Goal: Task Accomplishment & Management: Manage account settings

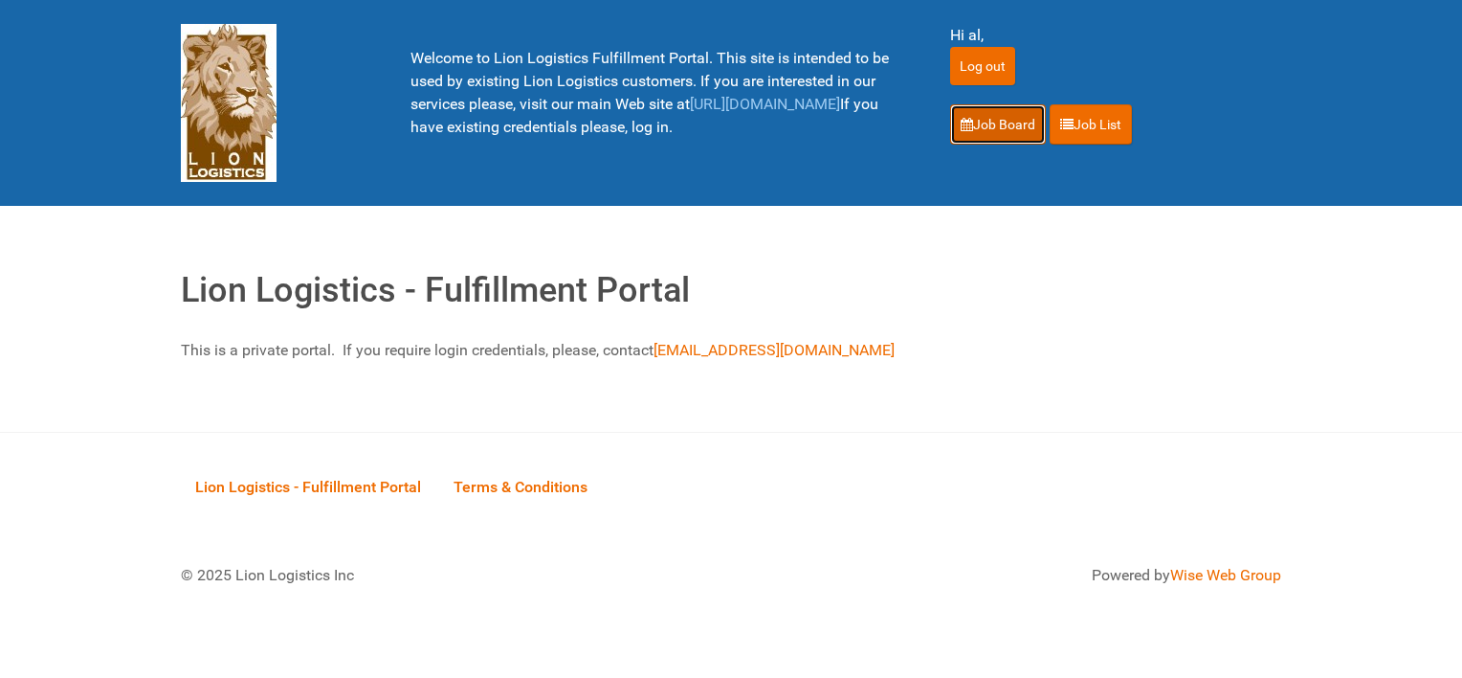
click at [996, 115] on link "Job Board" at bounding box center [998, 124] width 96 height 40
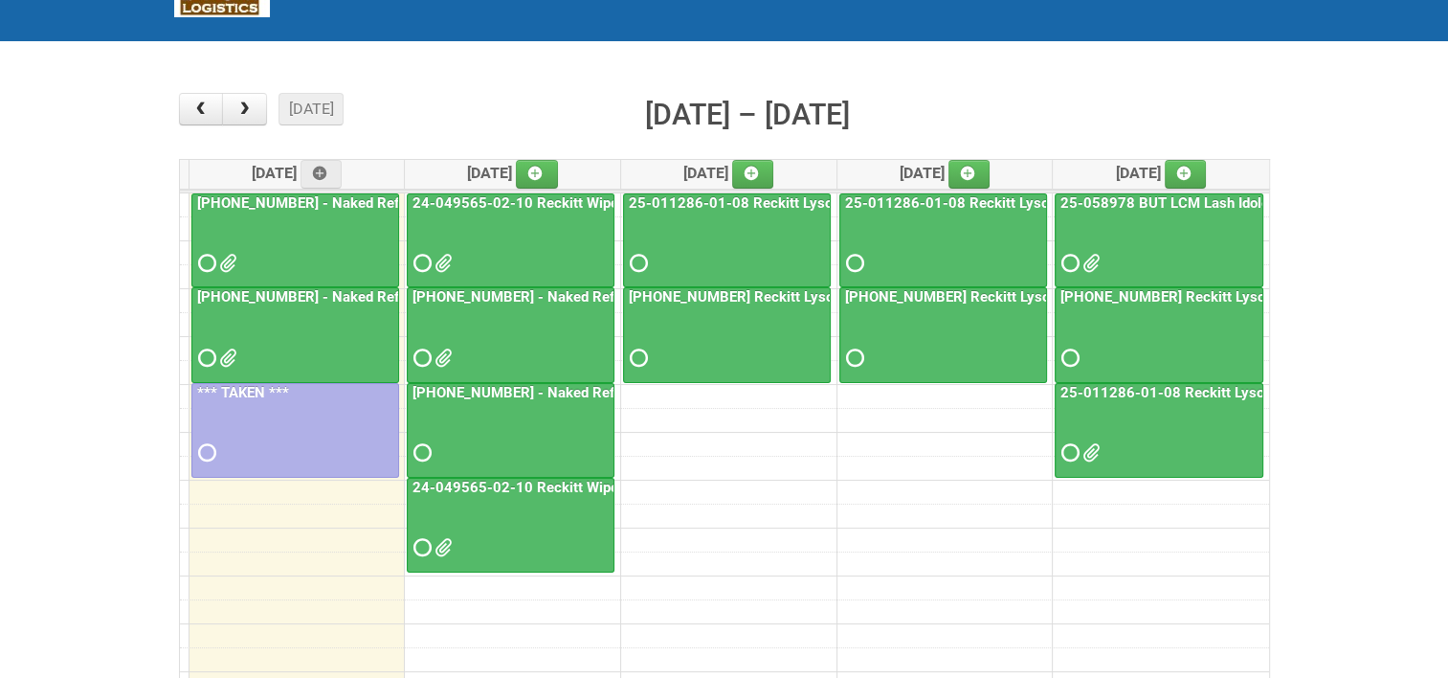
scroll to position [191, 0]
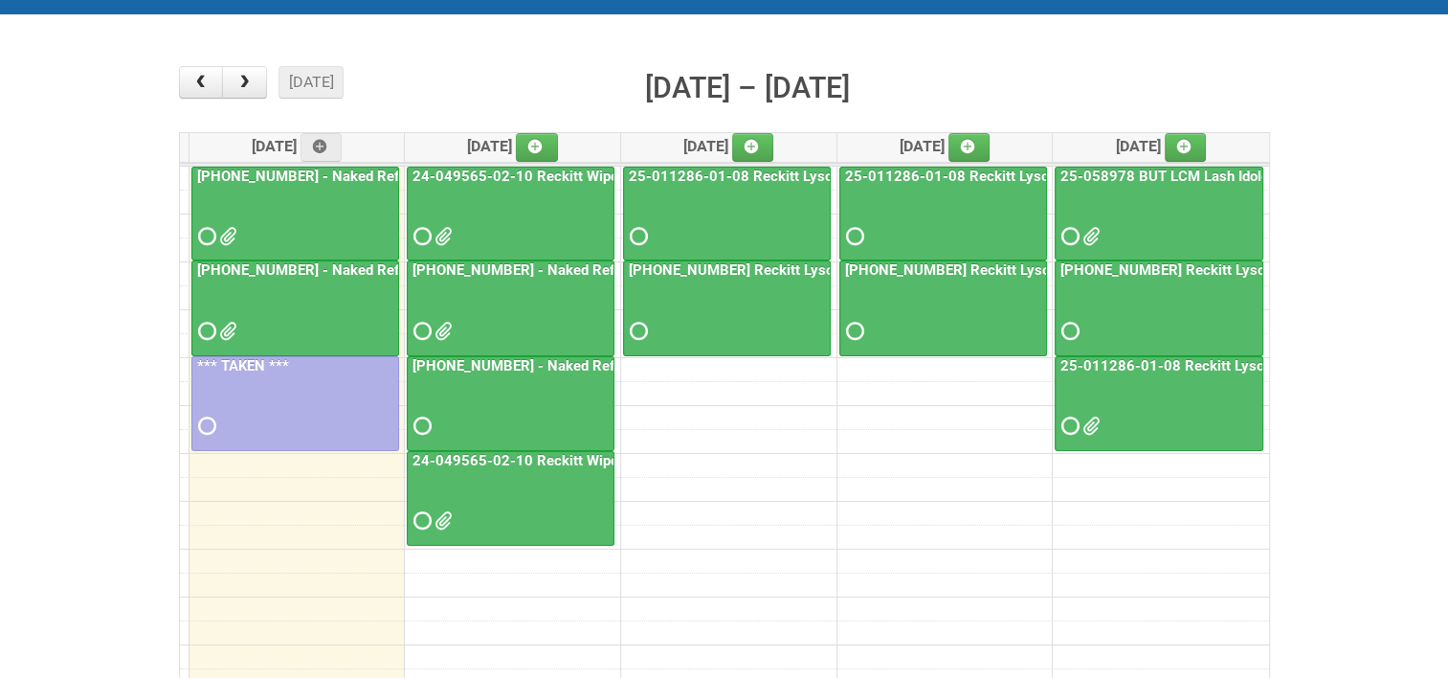
click at [513, 452] on link "24-049565-02-10 Reckitt Wipes HUT Stages 1-3 - slot for photos" at bounding box center [626, 460] width 434 height 17
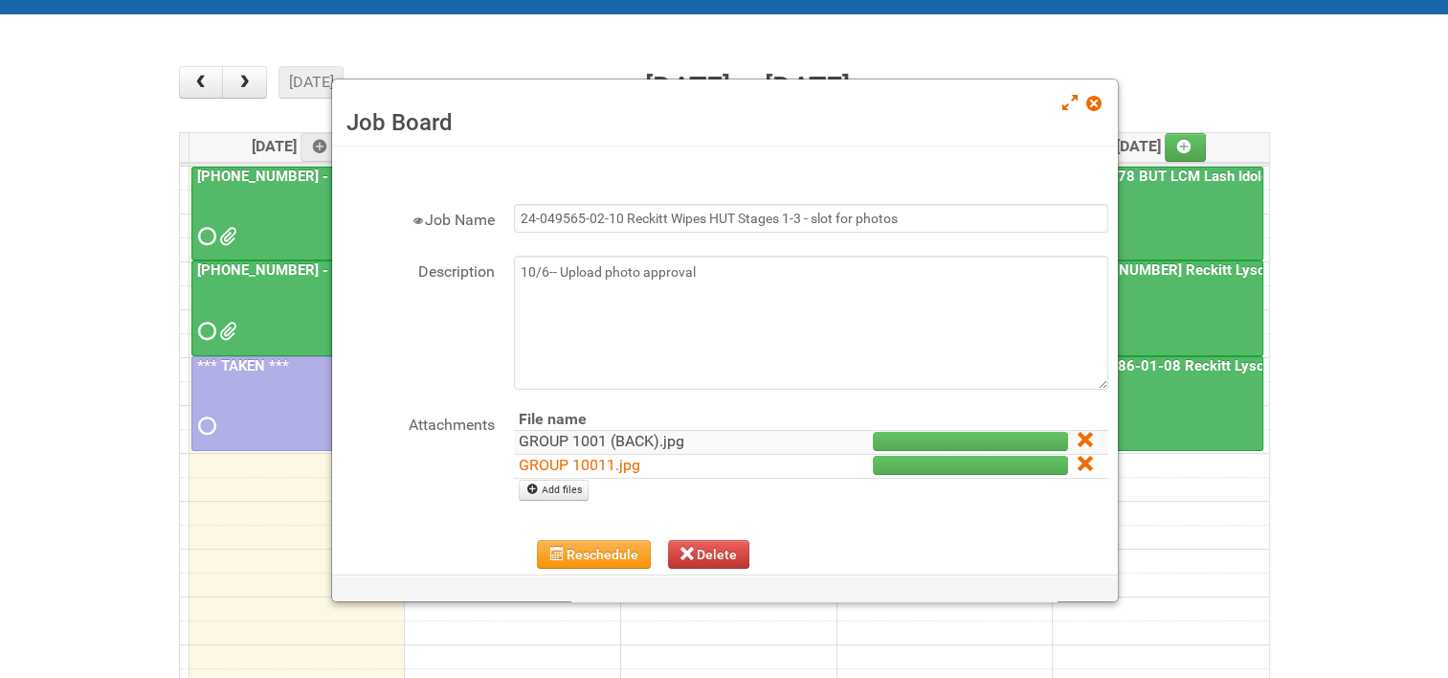
click at [620, 438] on link "GROUP 1001 (BACK).jpg" at bounding box center [602, 441] width 166 height 18
click at [576, 458] on link "GROUP 10011.jpg" at bounding box center [580, 465] width 122 height 18
drag, startPoint x: 1091, startPoint y: 105, endPoint x: 1042, endPoint y: 166, distance: 77.6
click at [1091, 105] on span at bounding box center [1092, 103] width 13 height 13
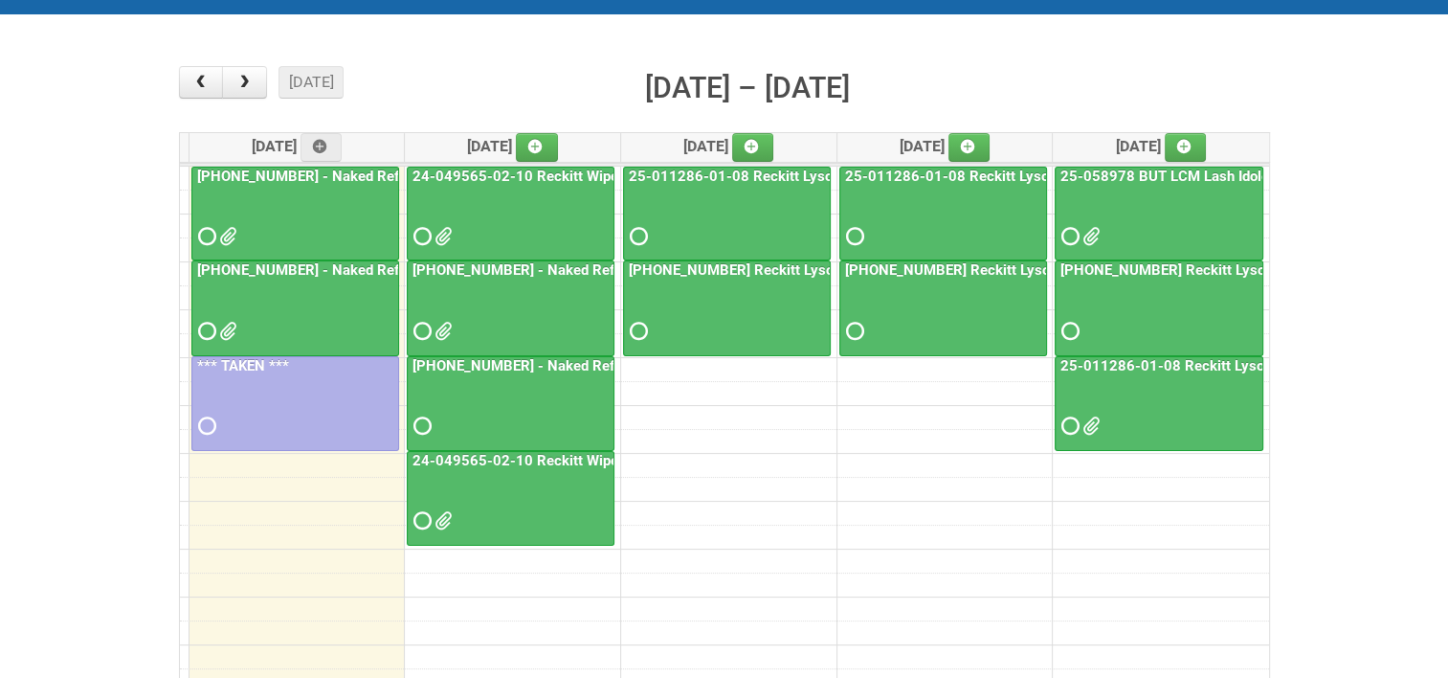
click at [521, 454] on link "24-049565-02-10 Reckitt Wipes HUT Stages 1-3 - slot for photos" at bounding box center [626, 460] width 434 height 17
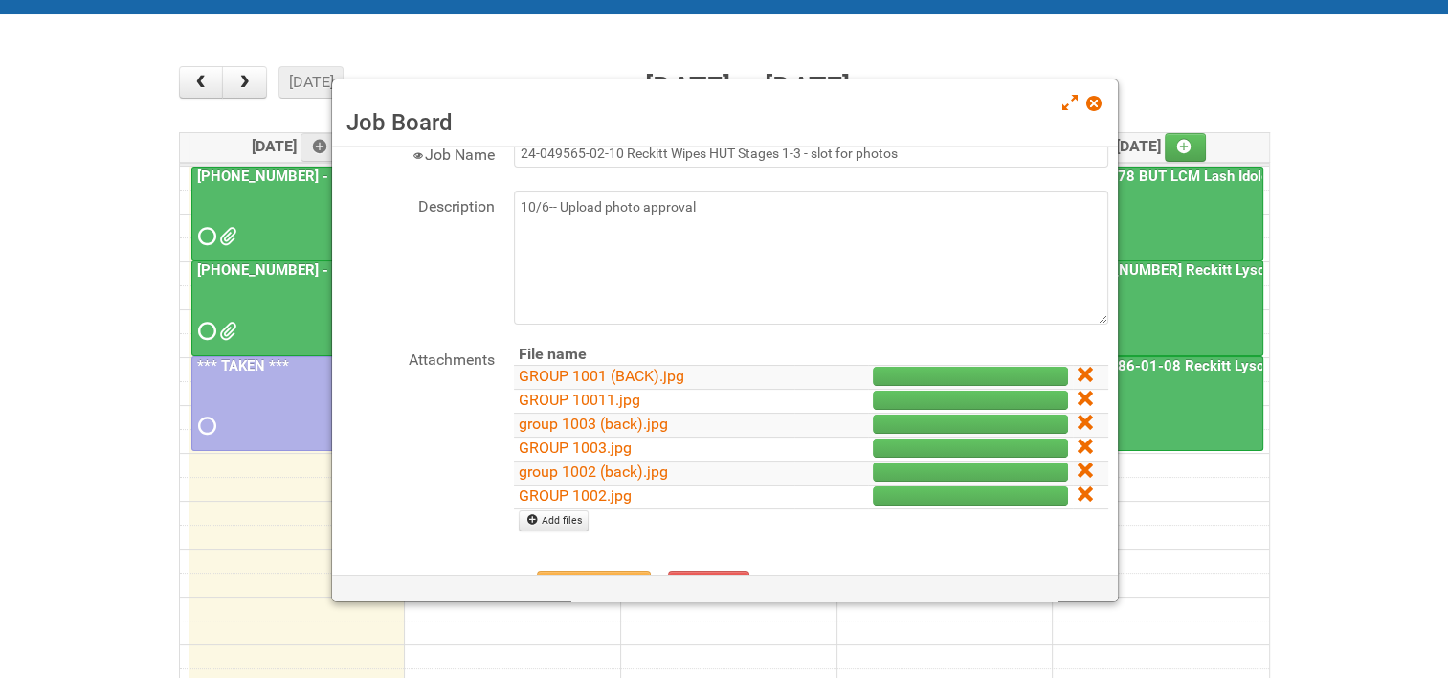
scroll to position [96, 0]
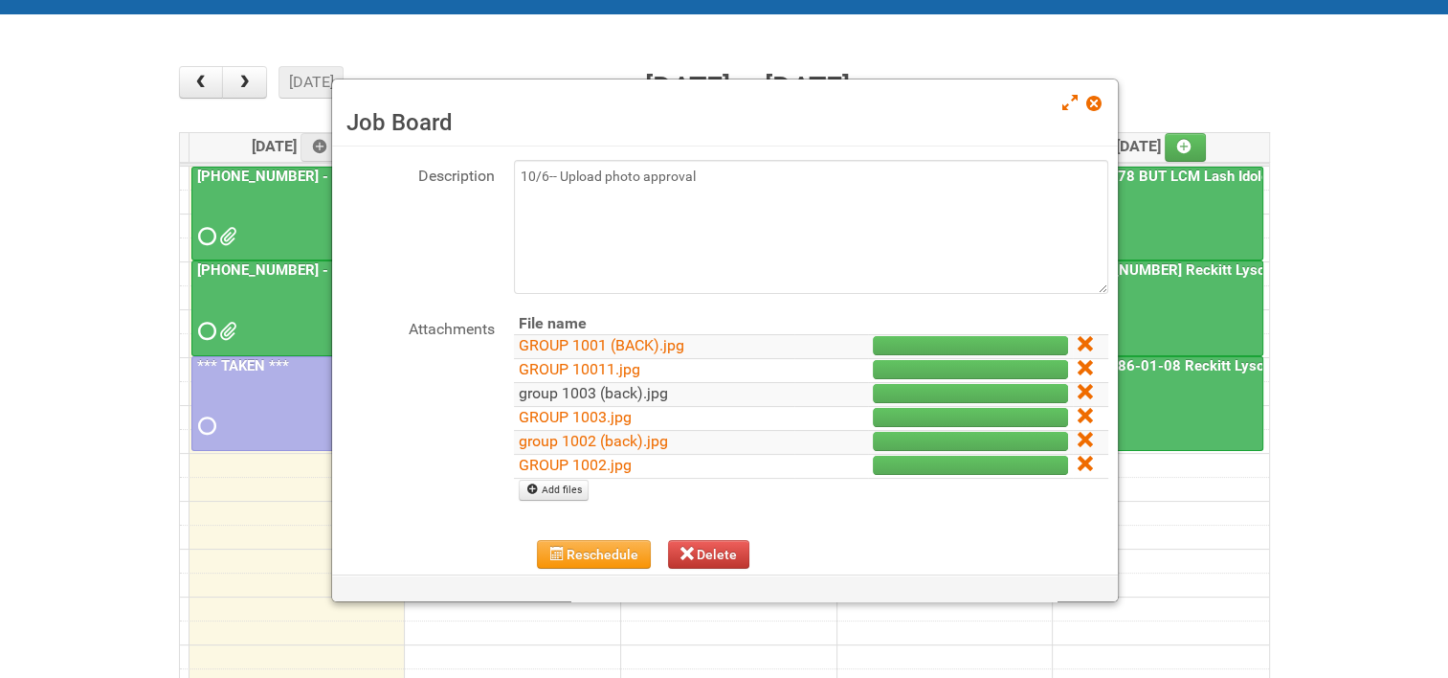
click at [576, 386] on link "group 1003 (back).jpg" at bounding box center [593, 393] width 149 height 18
click at [574, 414] on link "GROUP 1003.jpg" at bounding box center [575, 417] width 113 height 18
click at [574, 441] on link "group 1002 (back).jpg" at bounding box center [593, 441] width 149 height 18
click at [591, 461] on link "GROUP 1002.jpg" at bounding box center [575, 465] width 113 height 18
click at [1078, 342] on icon at bounding box center [1084, 343] width 13 height 13
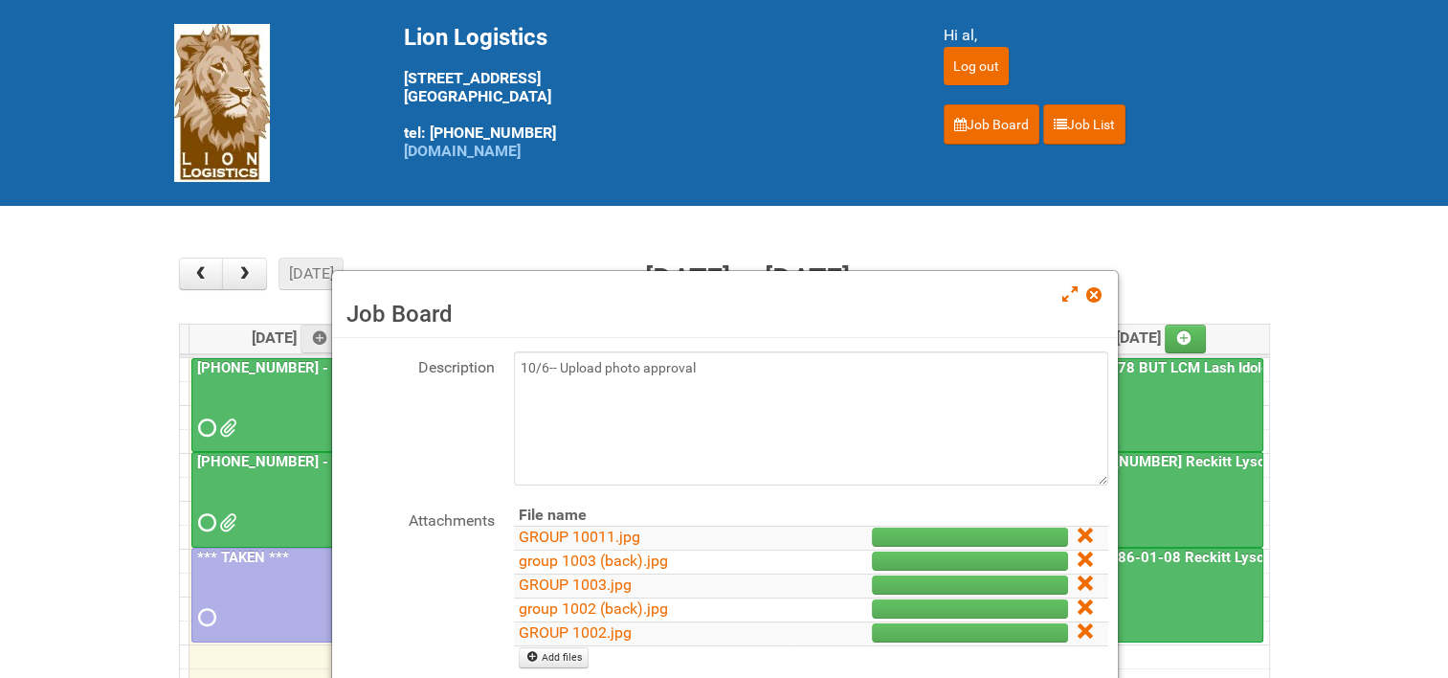
scroll to position [96, 0]
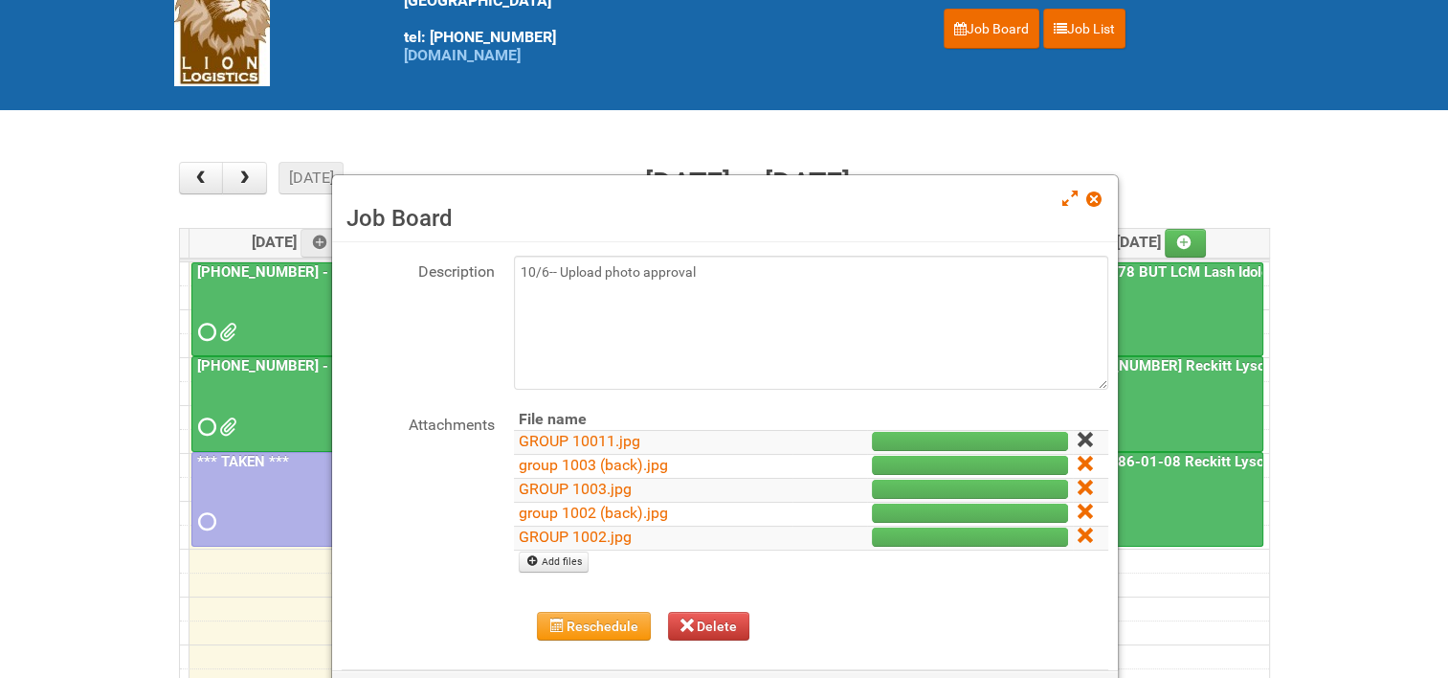
click at [1078, 433] on icon at bounding box center [1084, 439] width 13 height 13
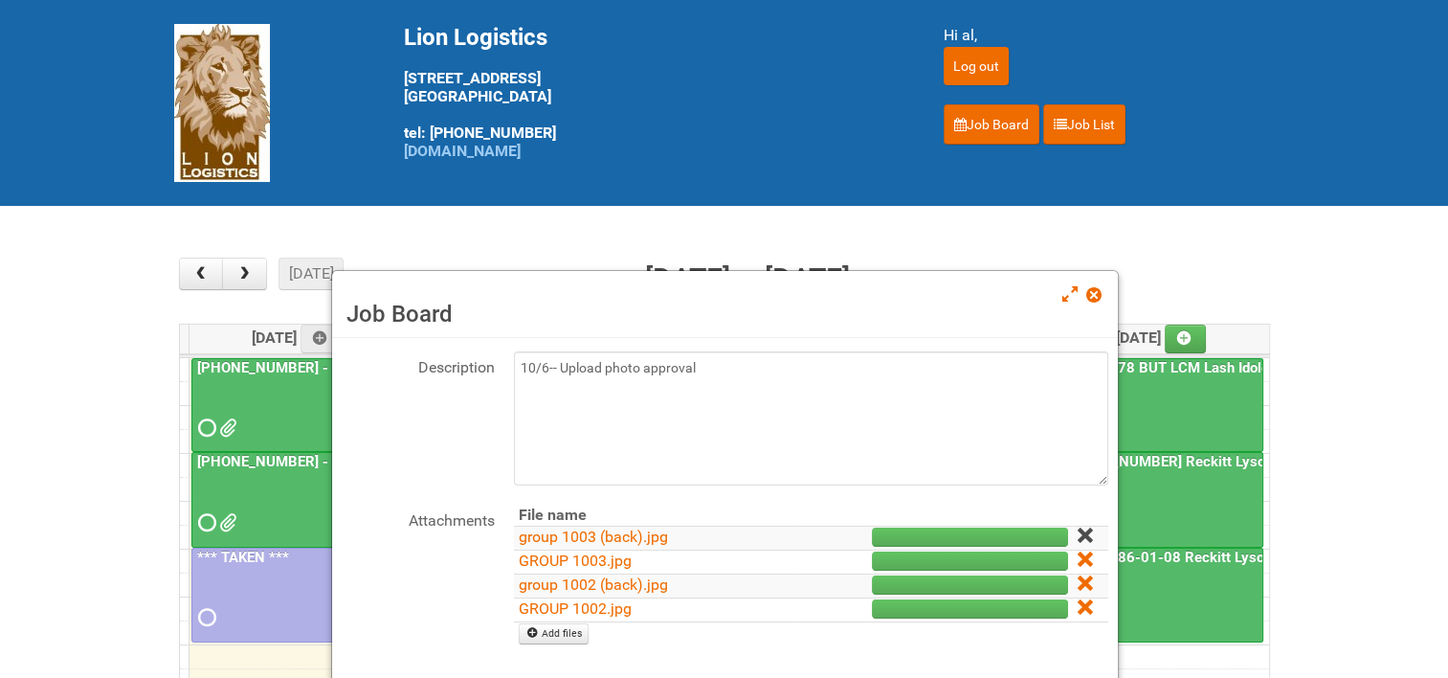
click at [1078, 532] on icon at bounding box center [1084, 534] width 13 height 13
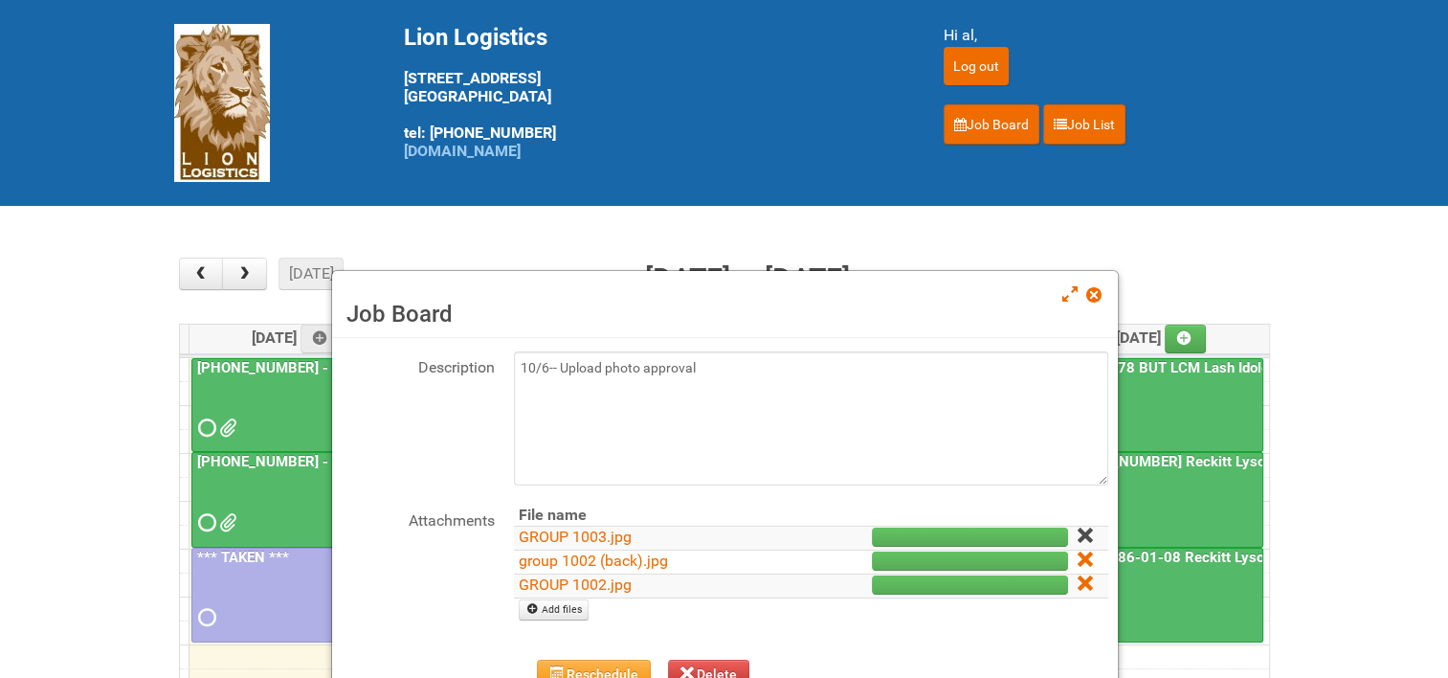
click at [1078, 530] on icon at bounding box center [1084, 534] width 13 height 13
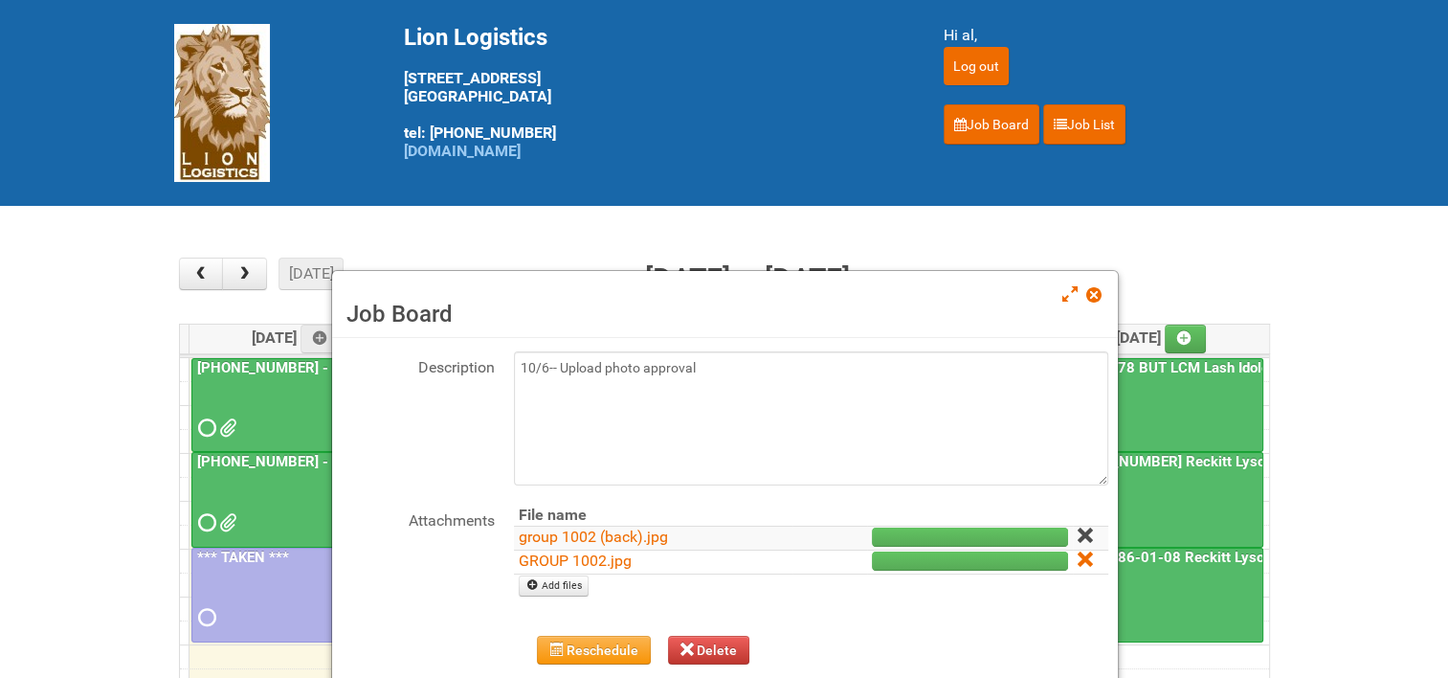
click at [1078, 531] on icon at bounding box center [1084, 534] width 13 height 13
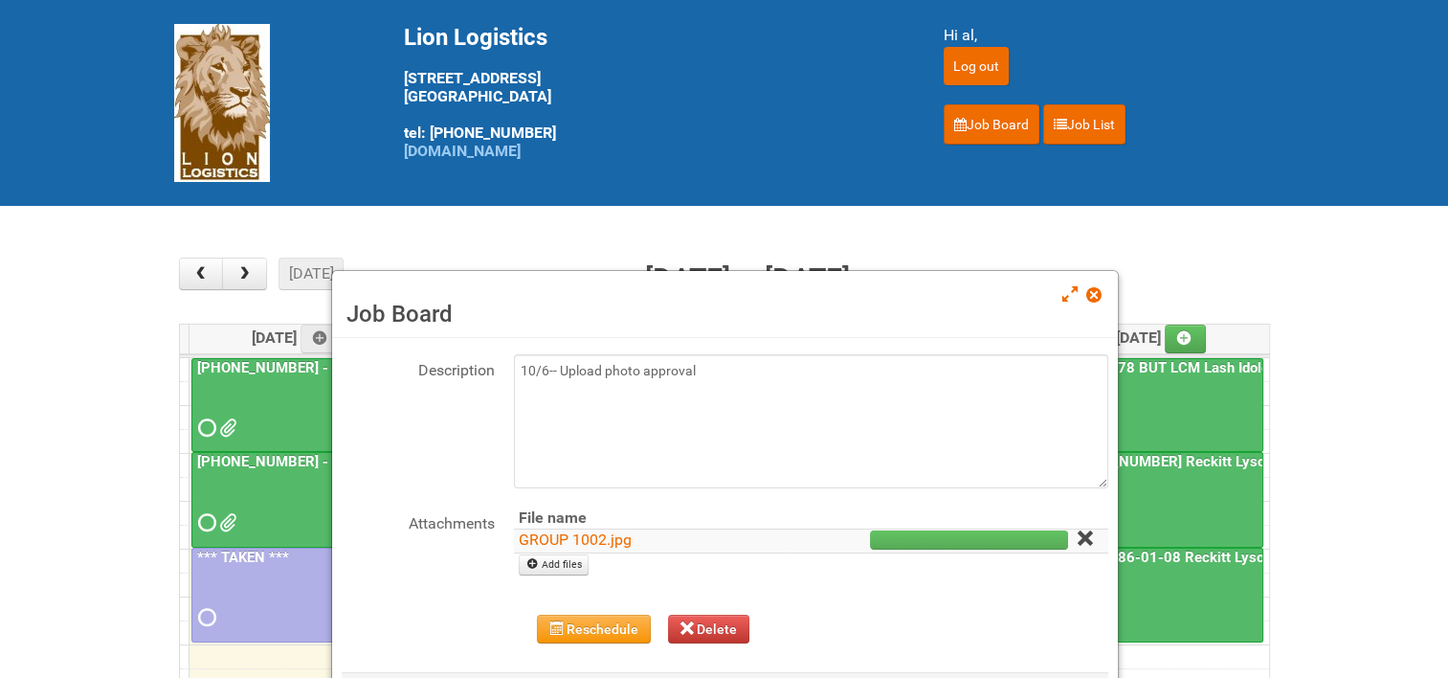
click at [1078, 532] on icon at bounding box center [1084, 537] width 13 height 13
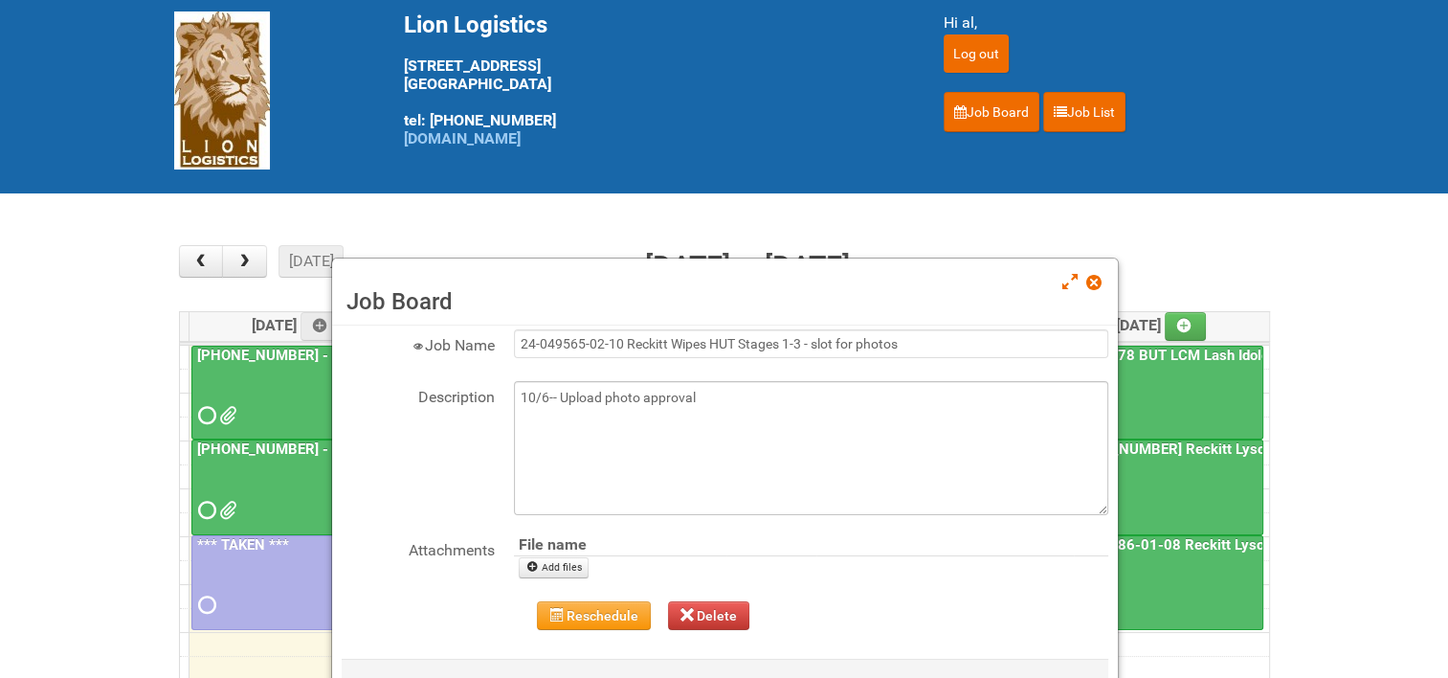
scroll to position [191, 0]
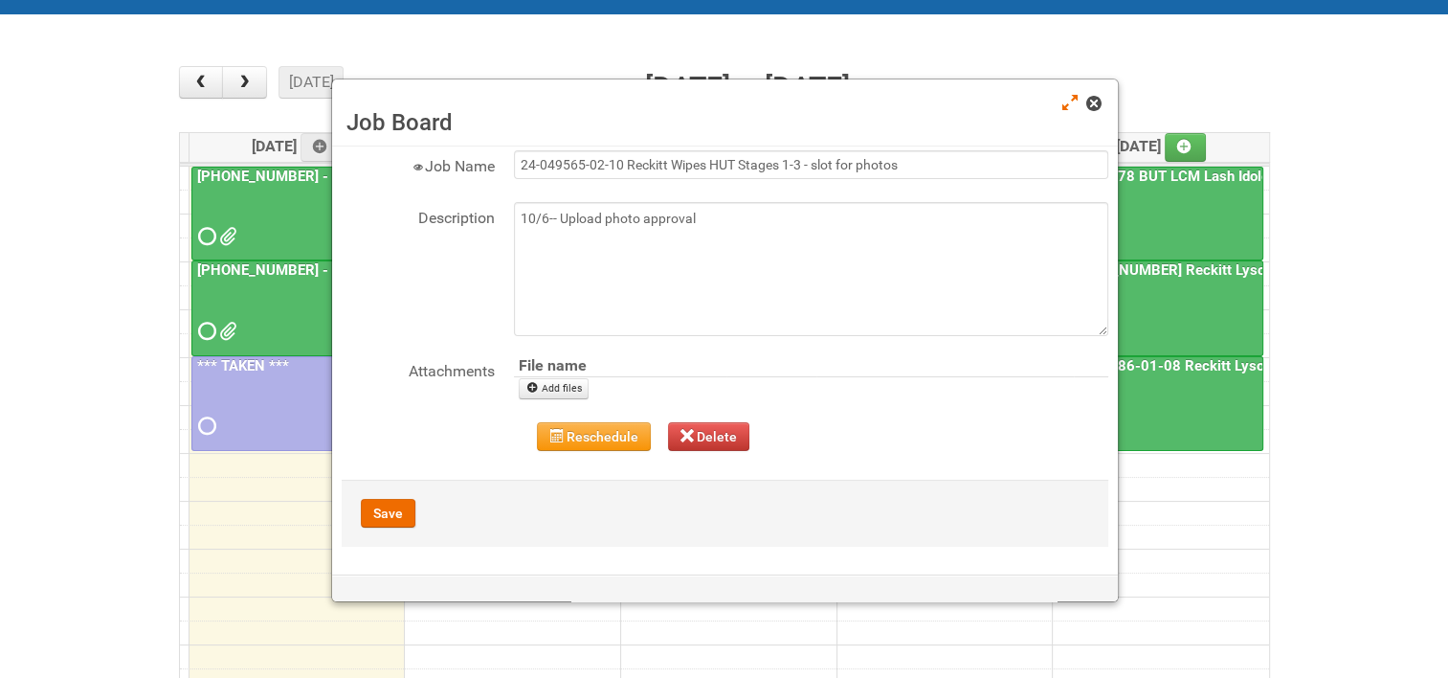
click at [1100, 105] on span at bounding box center [1092, 103] width 13 height 13
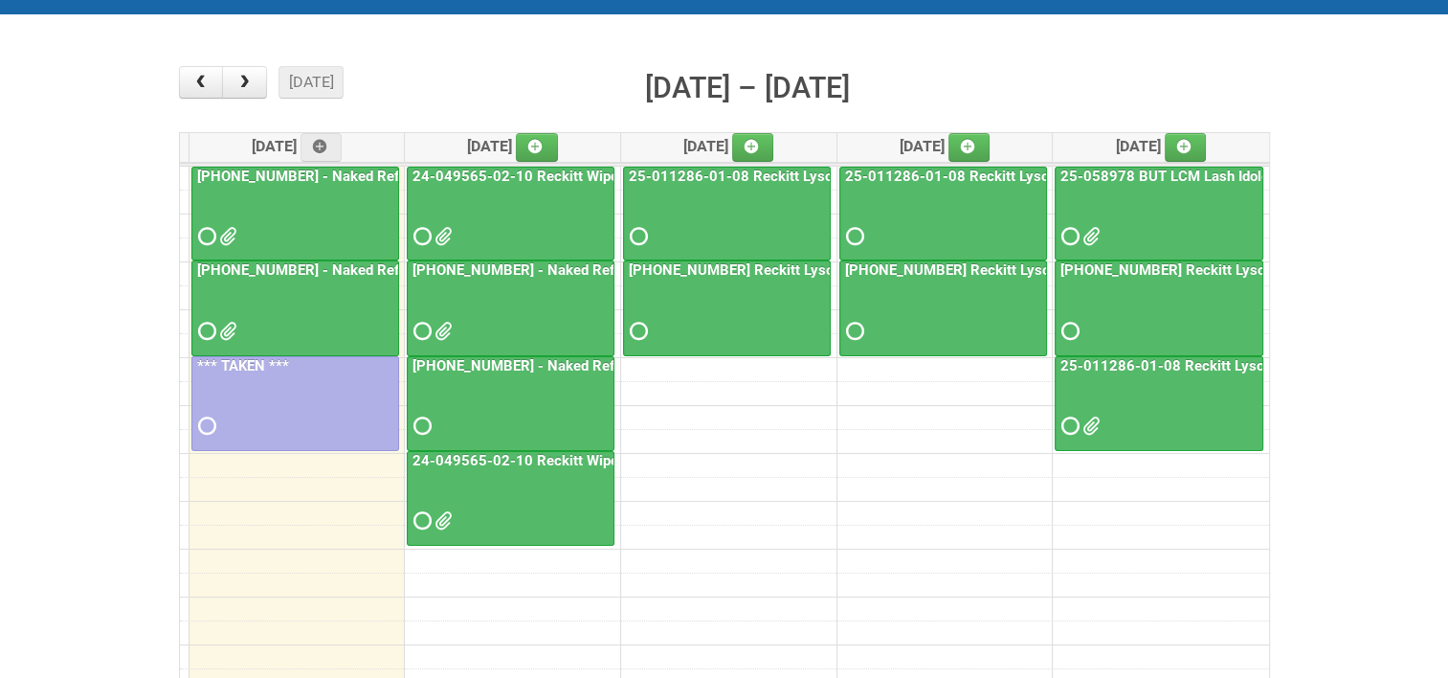
click at [474, 455] on link "24-049565-02-10 Reckitt Wipes HUT Stages 1-3 - slot for photos" at bounding box center [626, 460] width 434 height 17
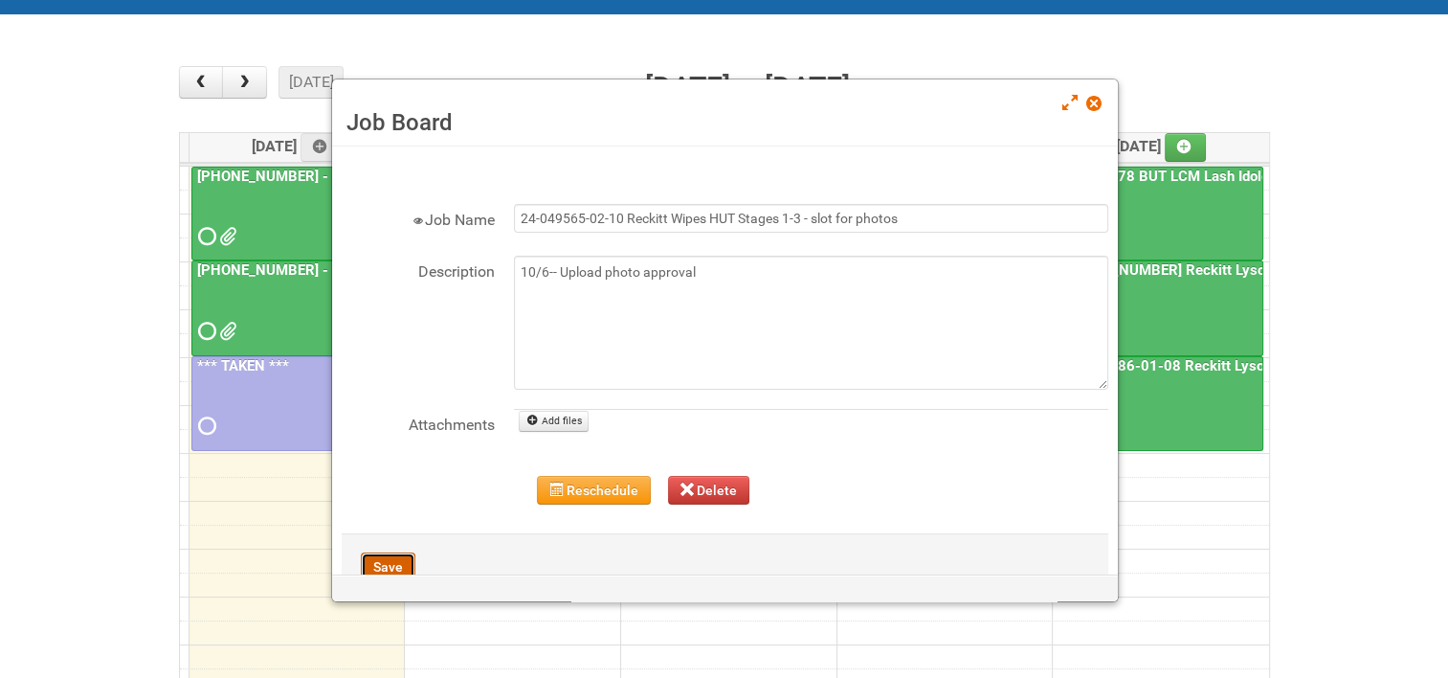
click at [382, 561] on button "Save" at bounding box center [388, 566] width 55 height 29
